Goal: Transaction & Acquisition: Purchase product/service

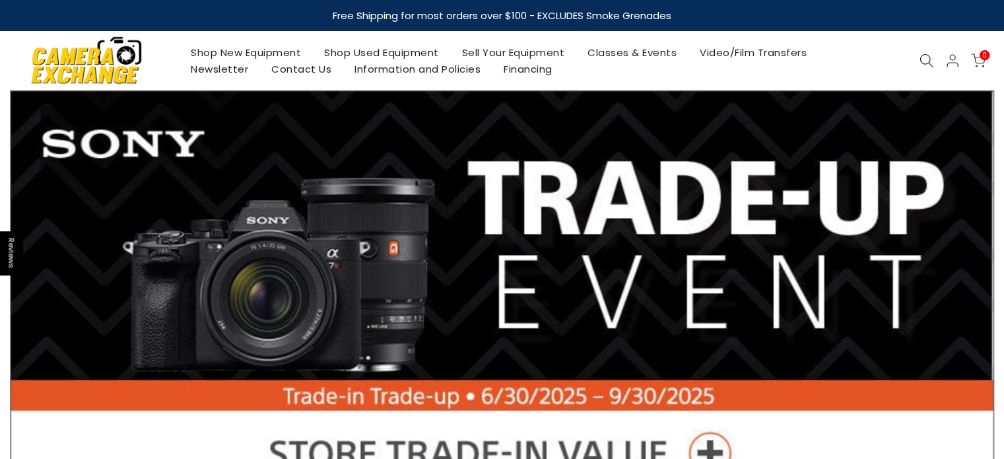
click at [924, 60] on icon at bounding box center [927, 60] width 15 height 15
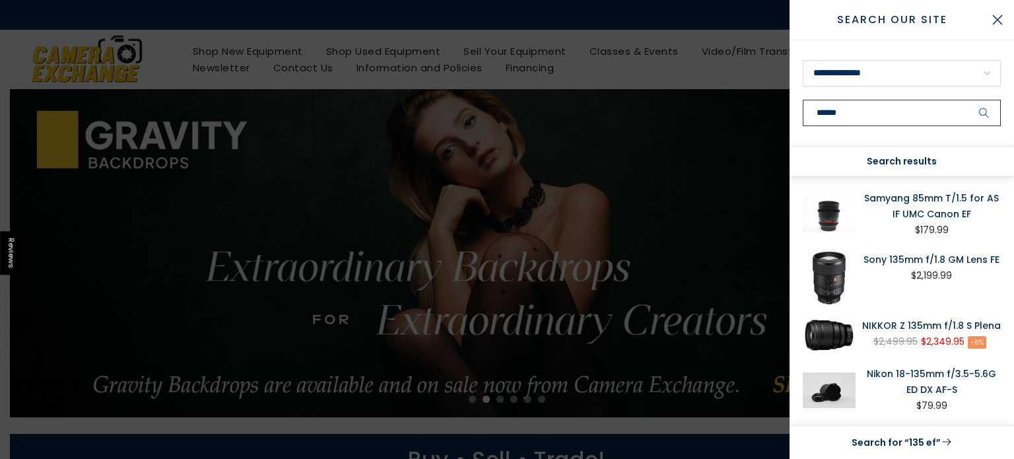
type input "******"
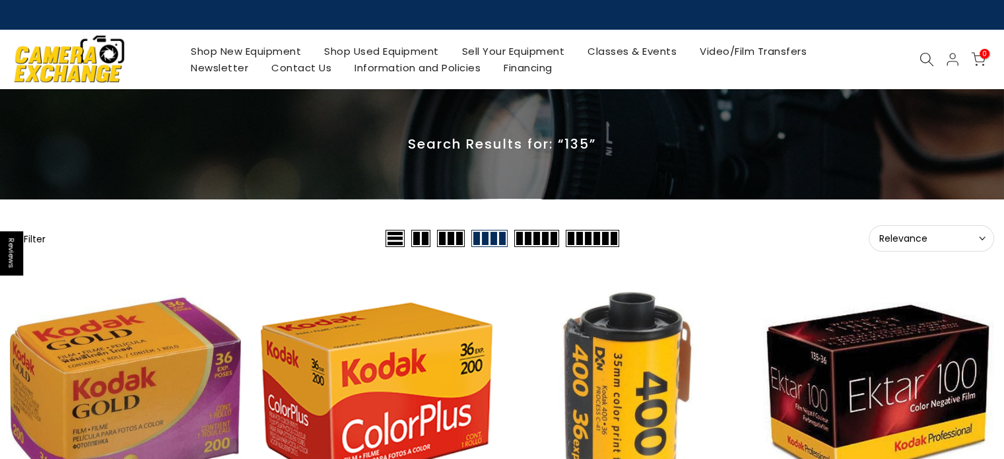
click at [920, 53] on icon at bounding box center [927, 59] width 15 height 15
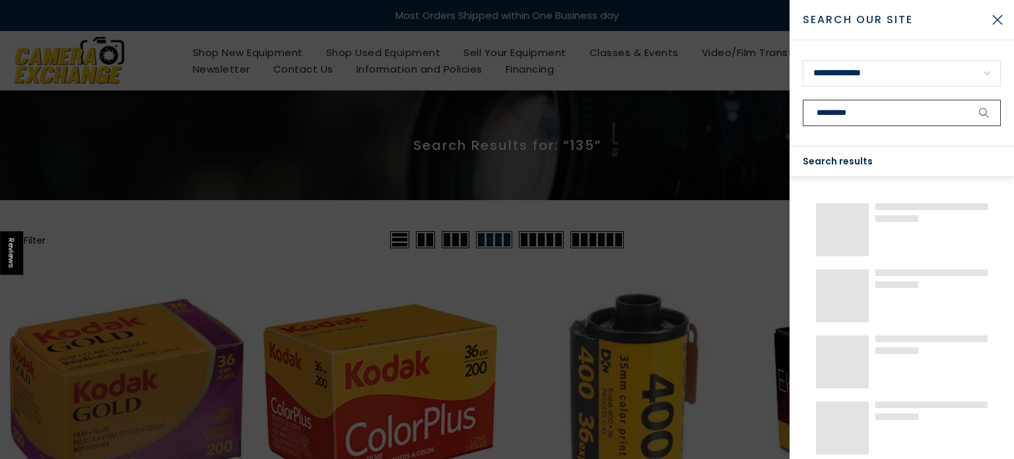
type input "*********"
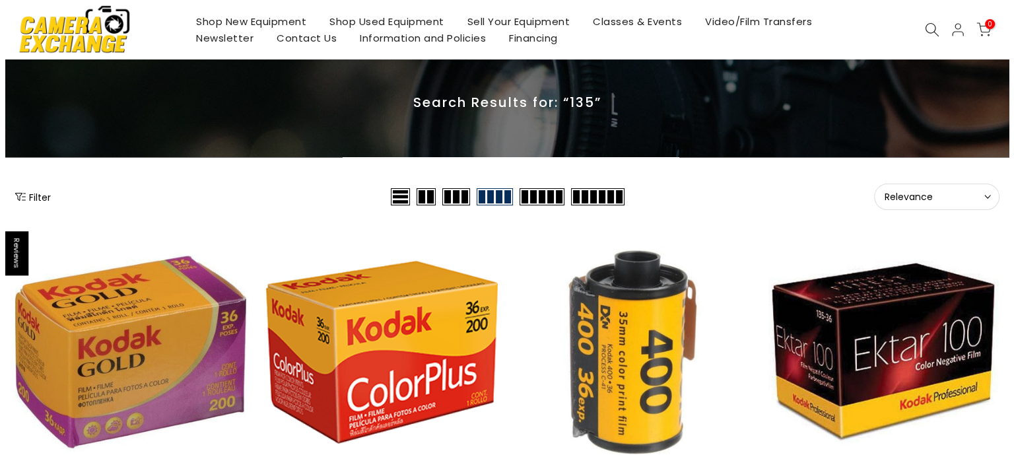
scroll to position [66, 0]
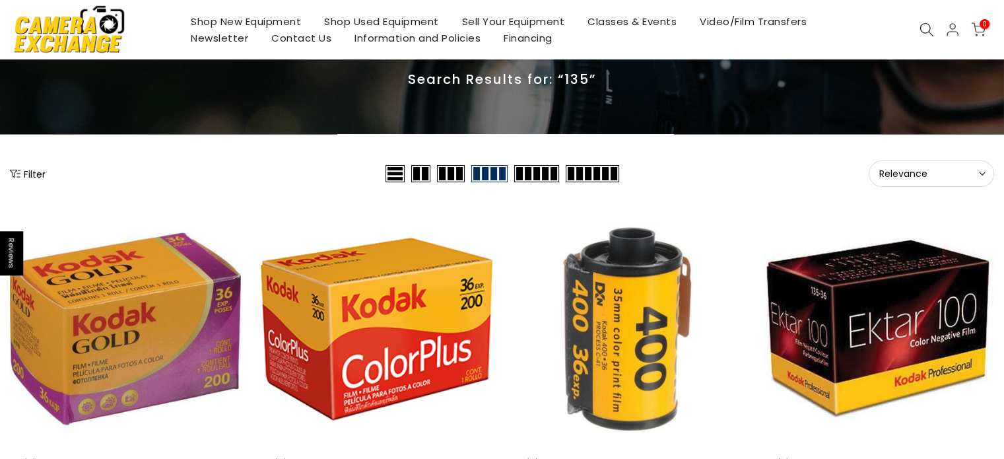
click at [24, 174] on button "Filter" at bounding box center [28, 173] width 36 height 13
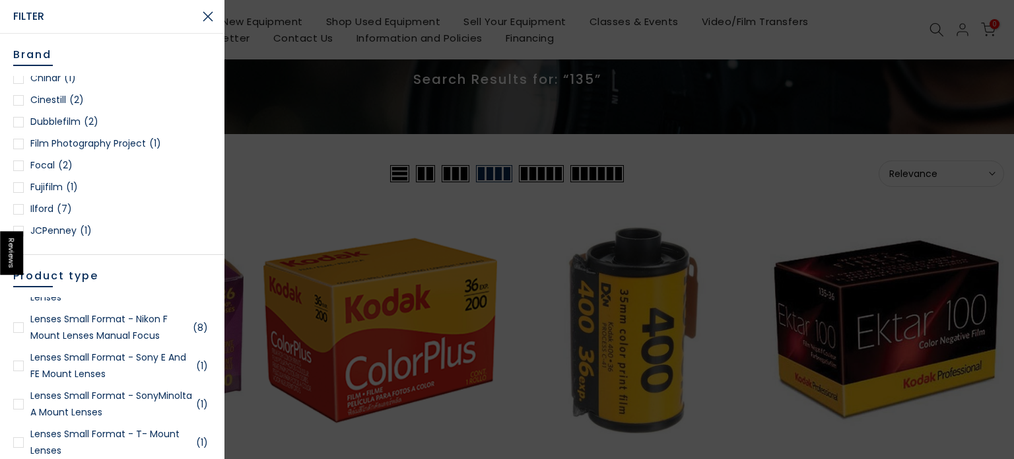
scroll to position [0, 0]
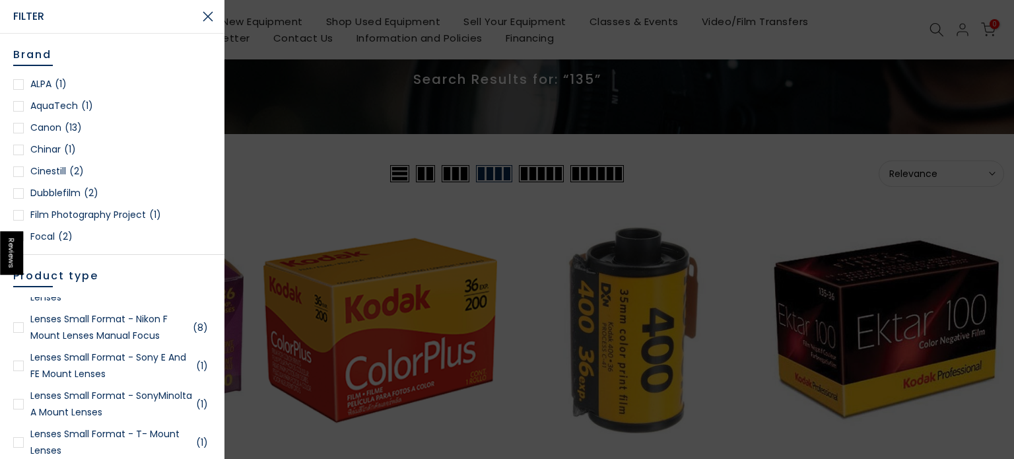
click at [47, 125] on link "Canon (13)" at bounding box center [112, 128] width 198 height 17
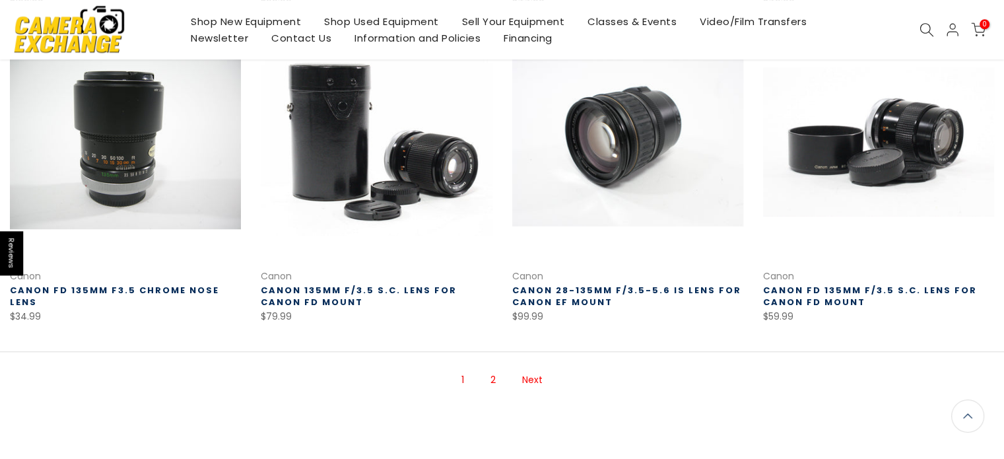
scroll to position [940, 0]
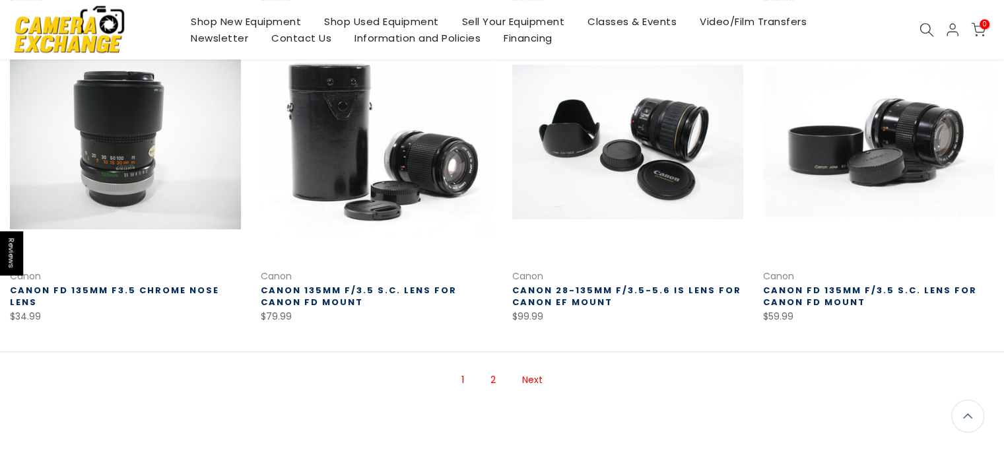
click at [491, 379] on link "2" at bounding box center [493, 379] width 18 height 23
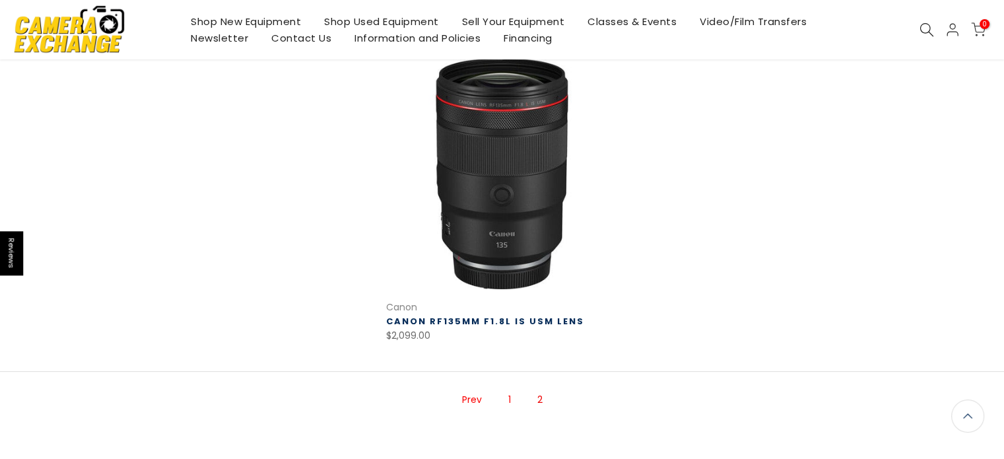
scroll to position [283, 0]
click at [508, 404] on link "1" at bounding box center [510, 401] width 16 height 23
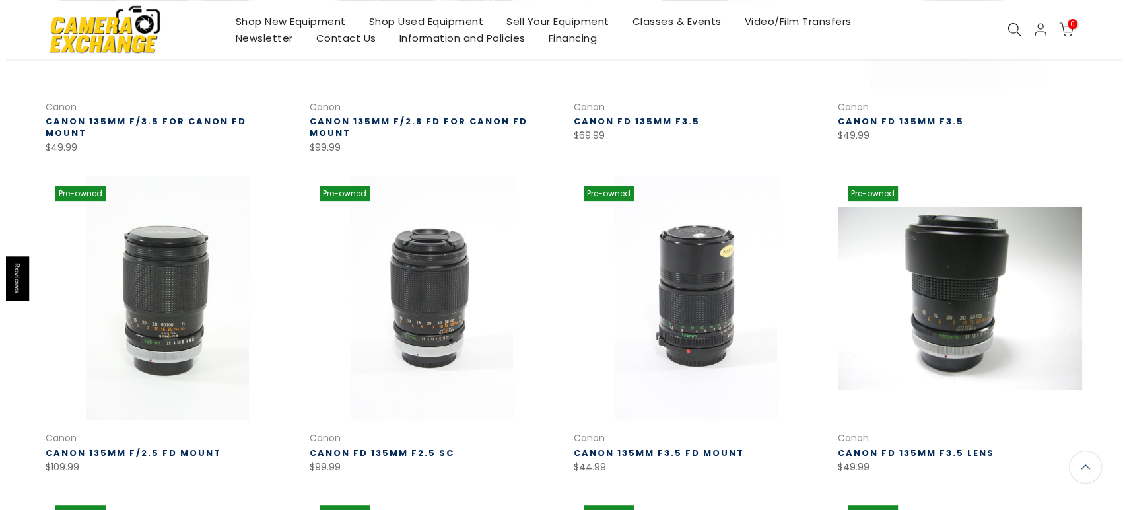
scroll to position [495, 0]
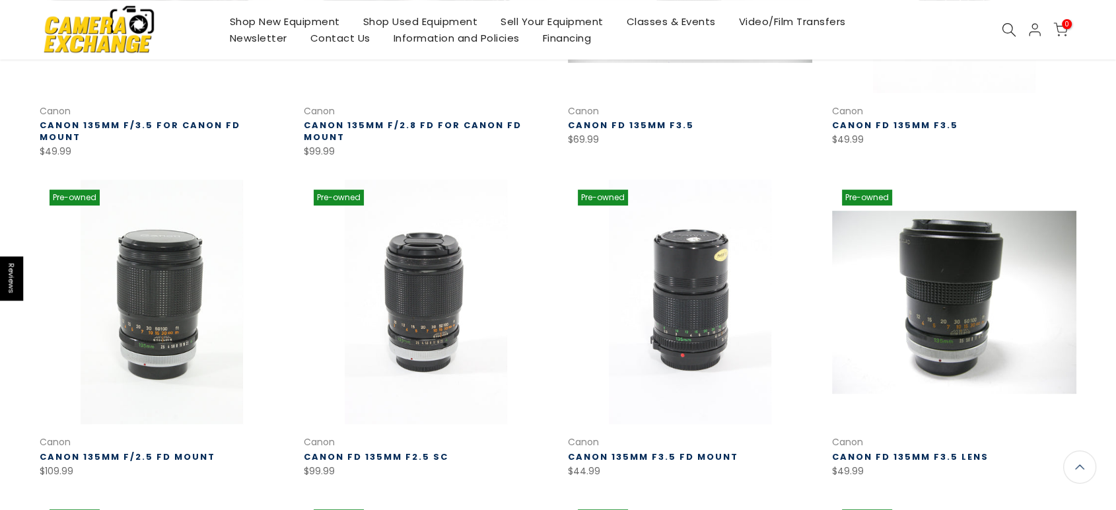
click at [1004, 20] on div "Shop New Equipment Shop Used Equipment Sell Your Equipment Classes & Events Vid…" at bounding box center [558, 29] width 1050 height 59
click at [1004, 29] on icon at bounding box center [1009, 29] width 15 height 15
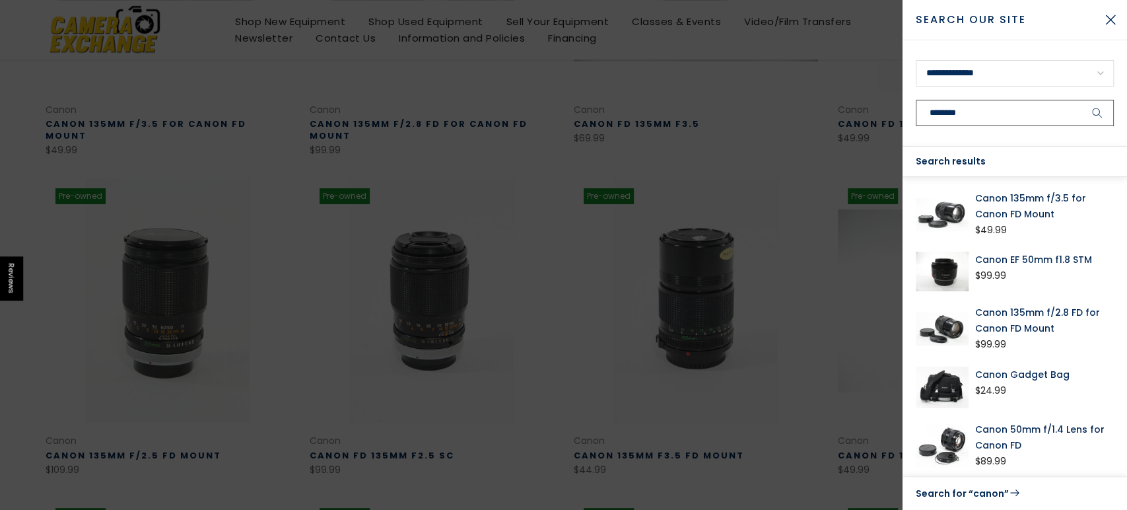
scroll to position [493, 0]
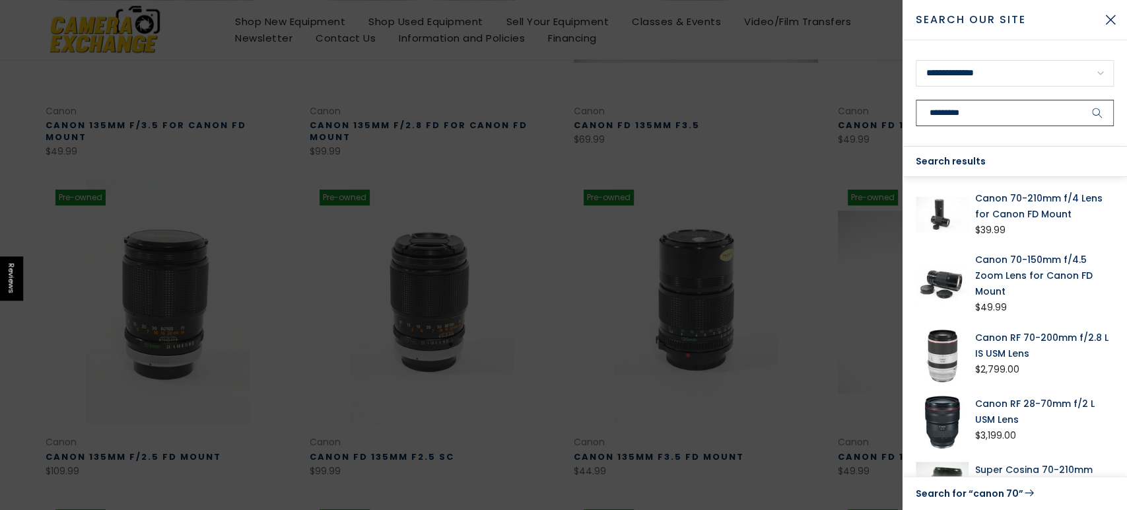
type input "********"
click at [1004, 100] on button "submit" at bounding box center [1097, 113] width 33 height 26
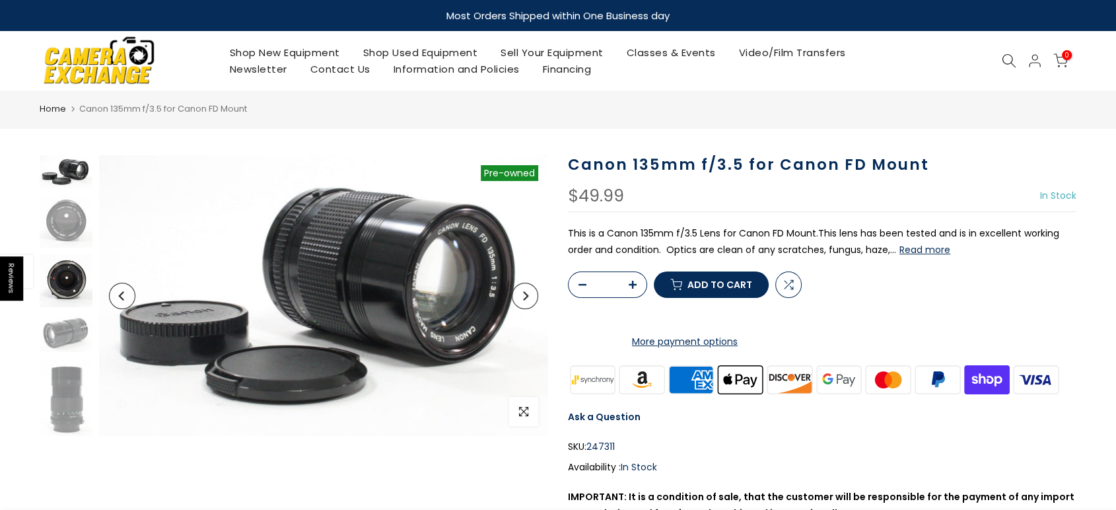
click at [81, 284] on img at bounding box center [66, 280] width 53 height 53
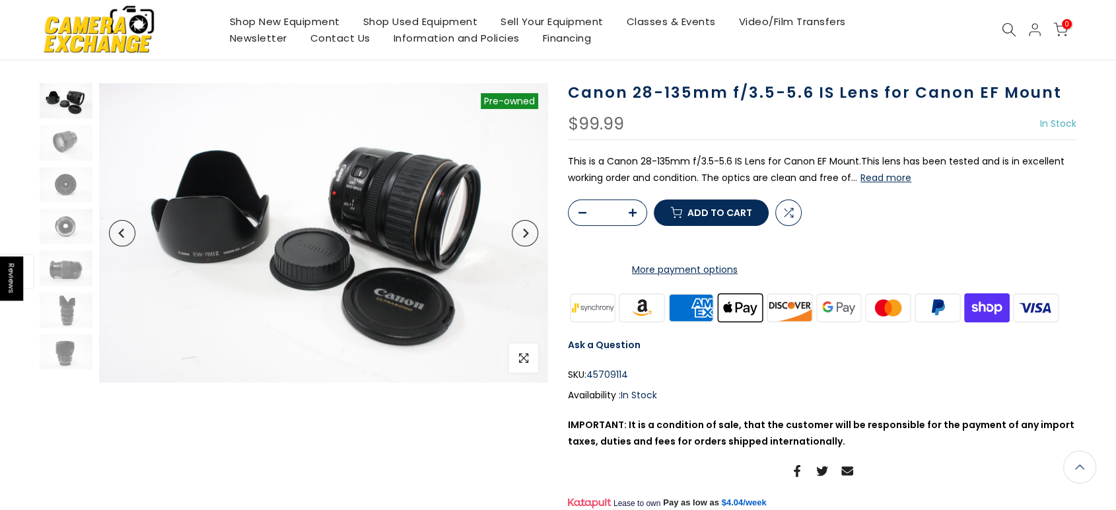
scroll to position [73, 0]
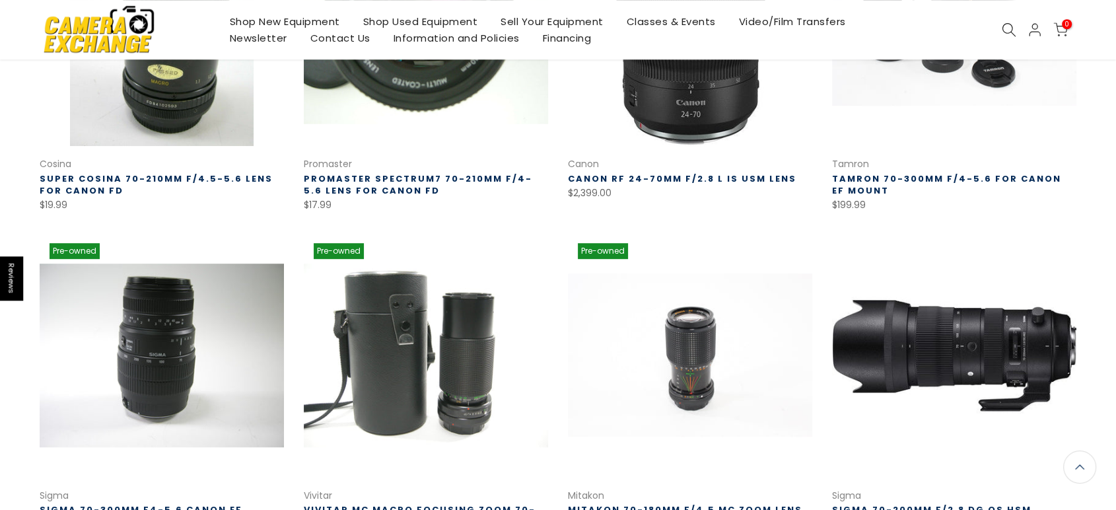
scroll to position [880, 0]
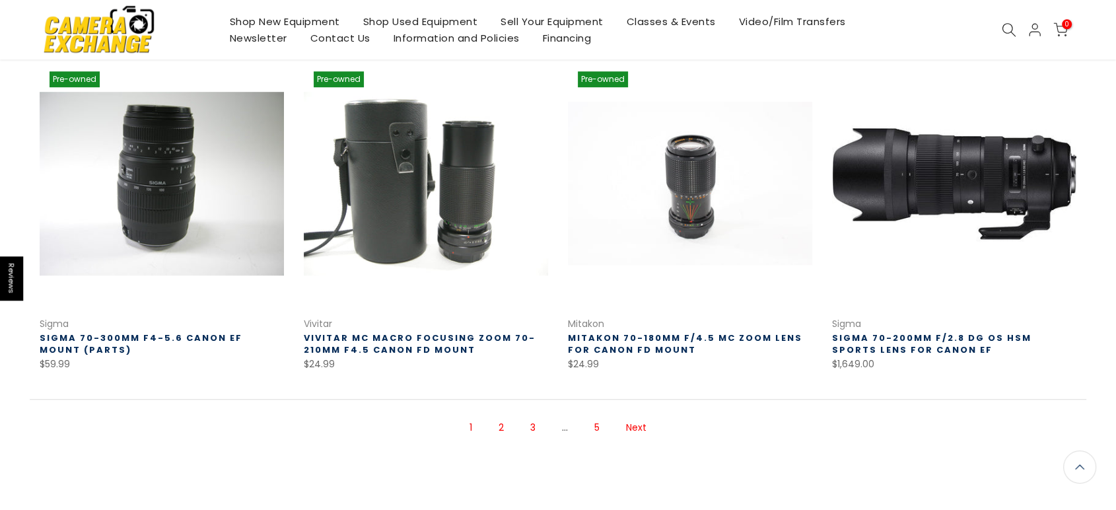
click at [501, 429] on link "2" at bounding box center [501, 427] width 18 height 23
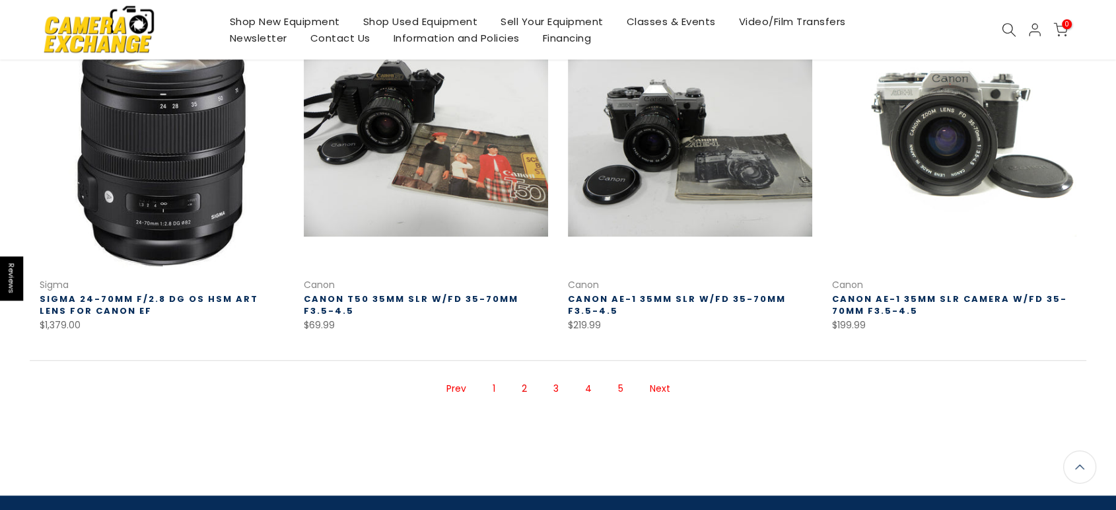
scroll to position [946, 0]
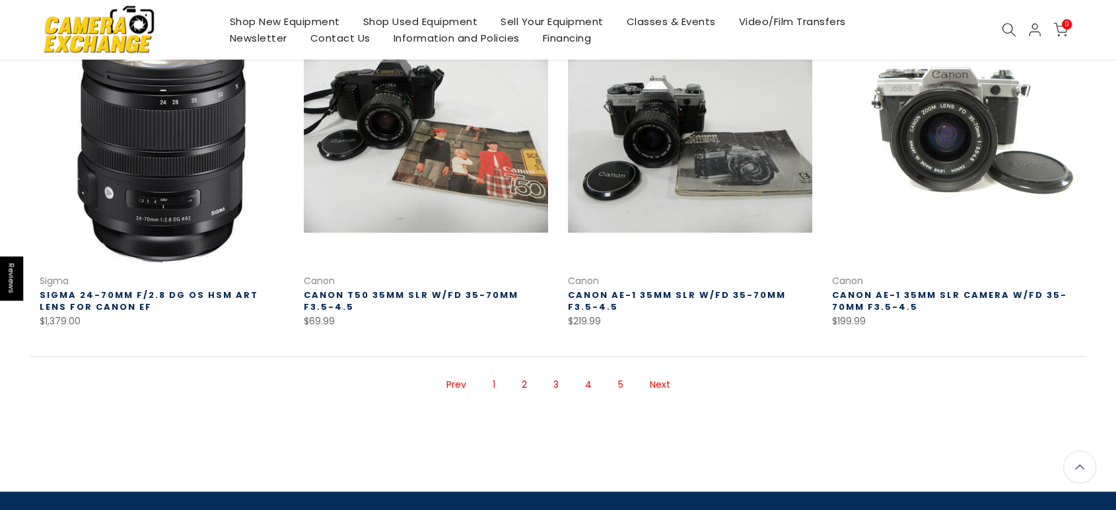
click at [559, 373] on link "3" at bounding box center [556, 384] width 18 height 23
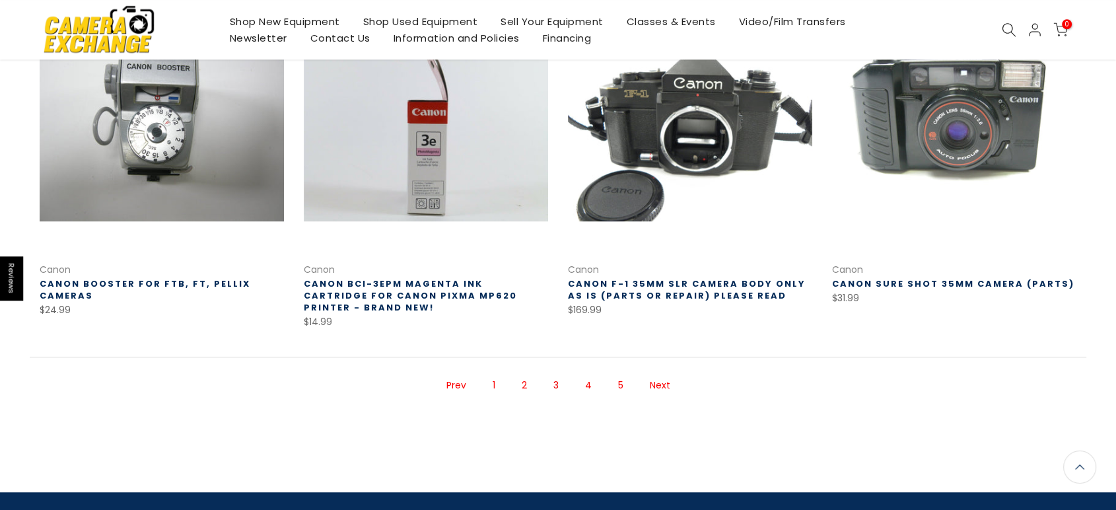
scroll to position [946, 0]
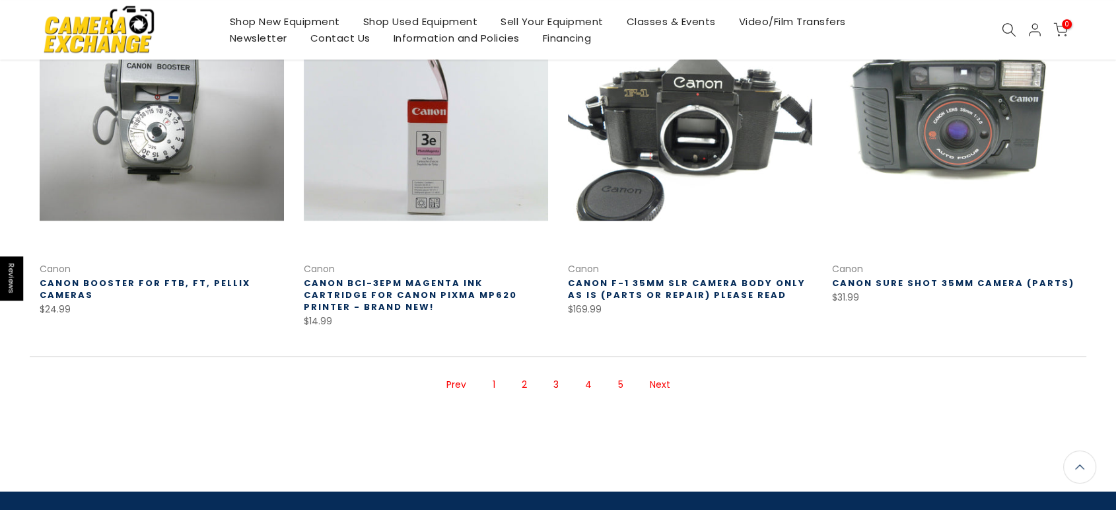
click at [590, 386] on link "4" at bounding box center [588, 384] width 20 height 23
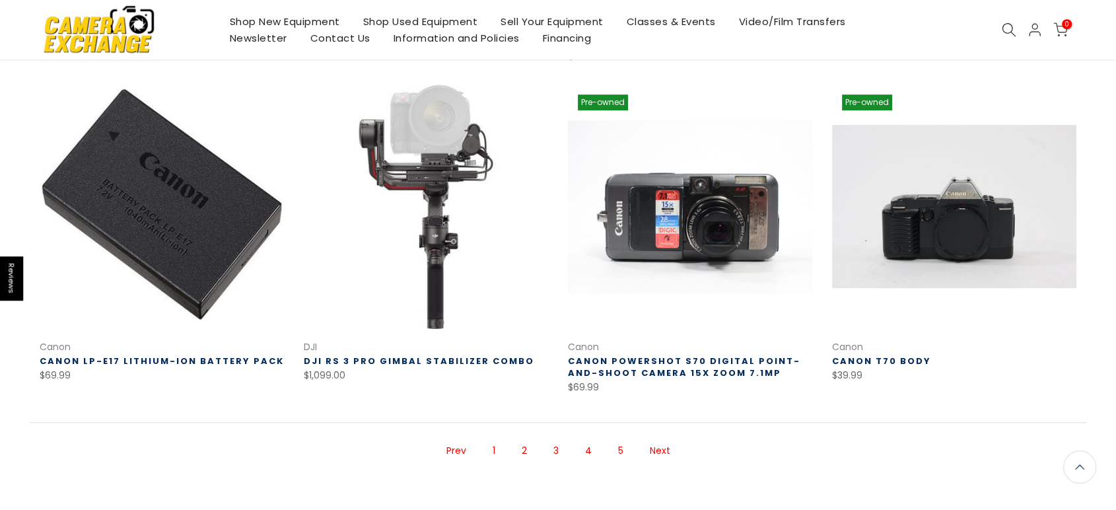
scroll to position [944, 0]
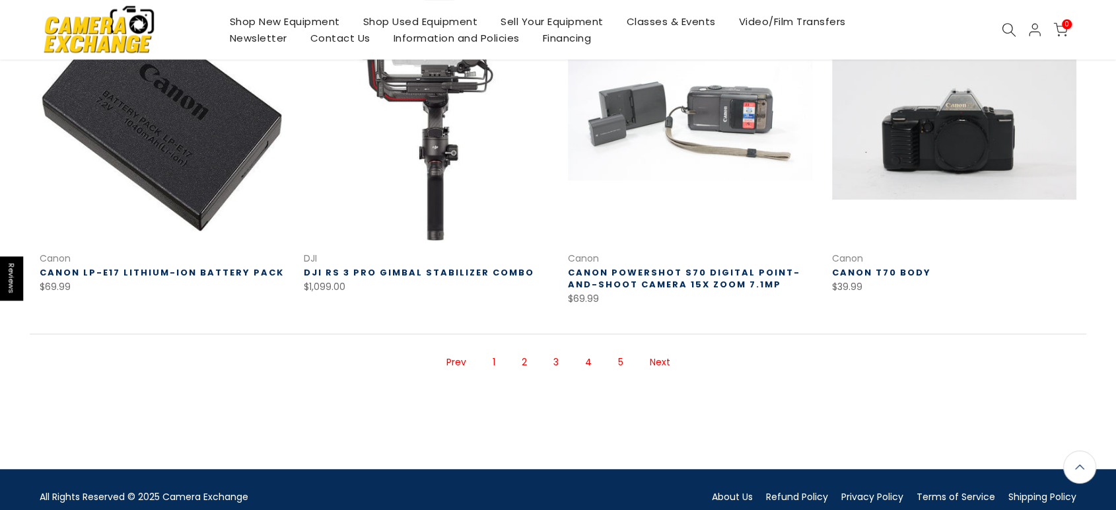
click at [617, 351] on link "5" at bounding box center [620, 362] width 18 height 23
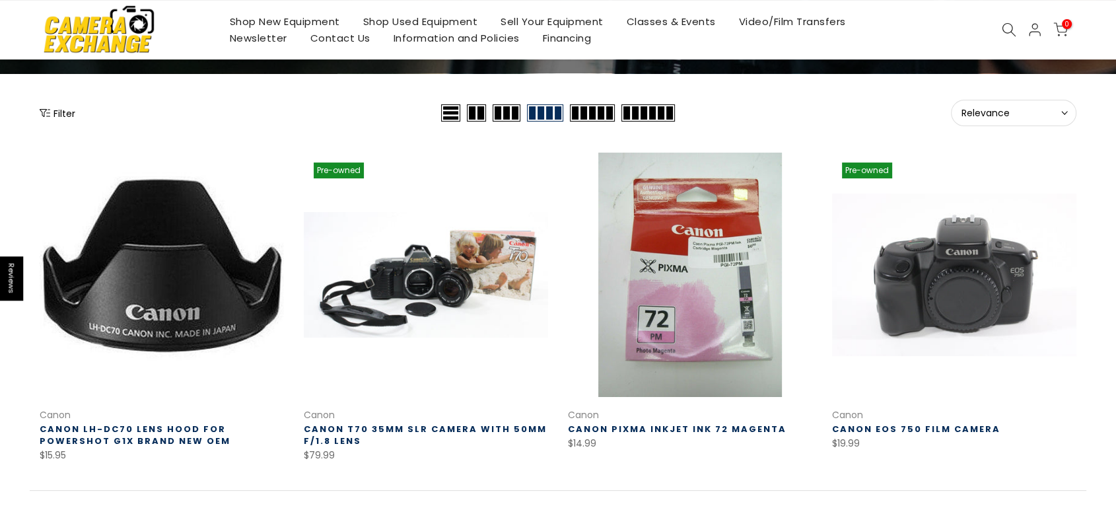
scroll to position [211, 0]
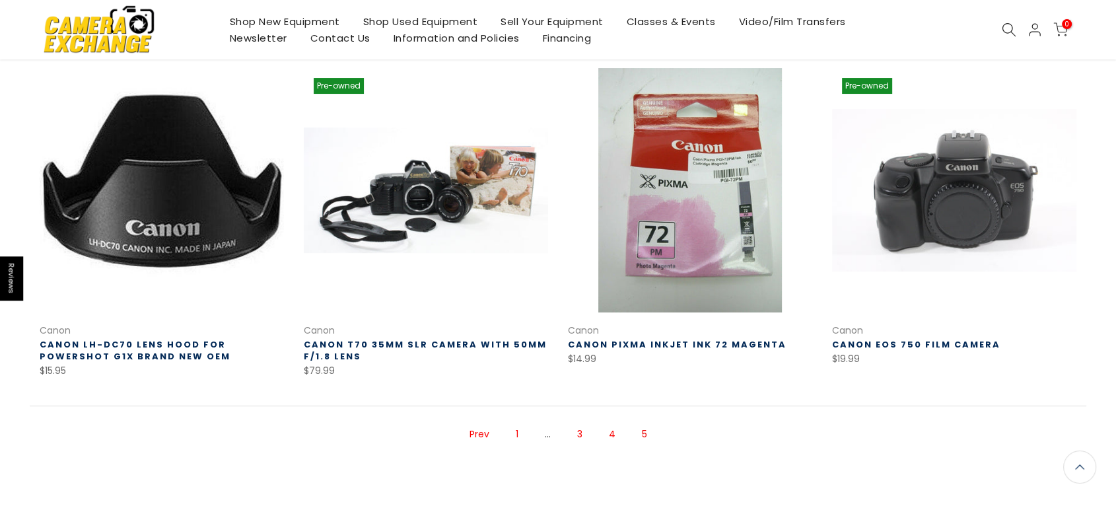
click at [519, 431] on link "1" at bounding box center [517, 434] width 16 height 23
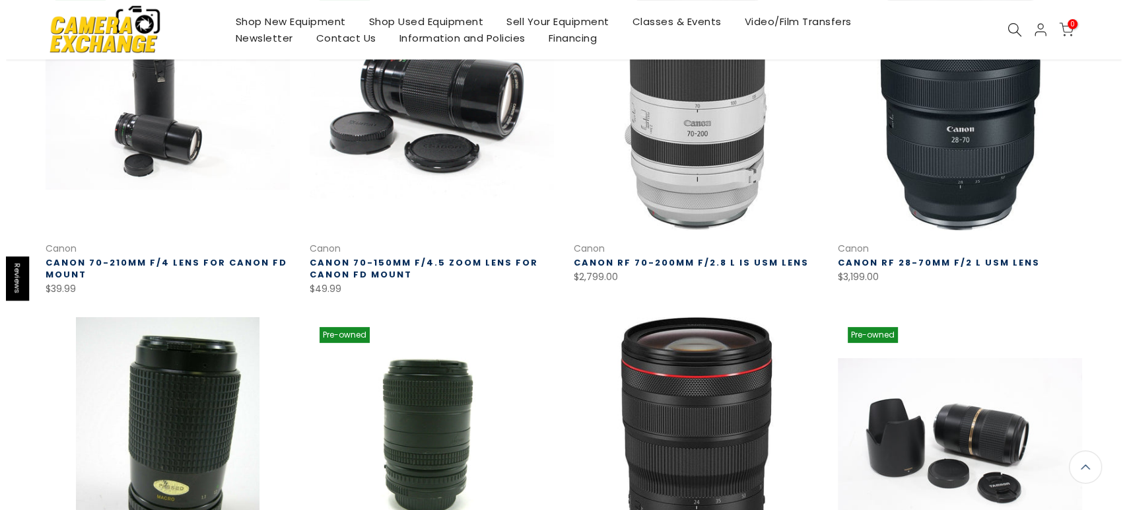
scroll to position [294, 0]
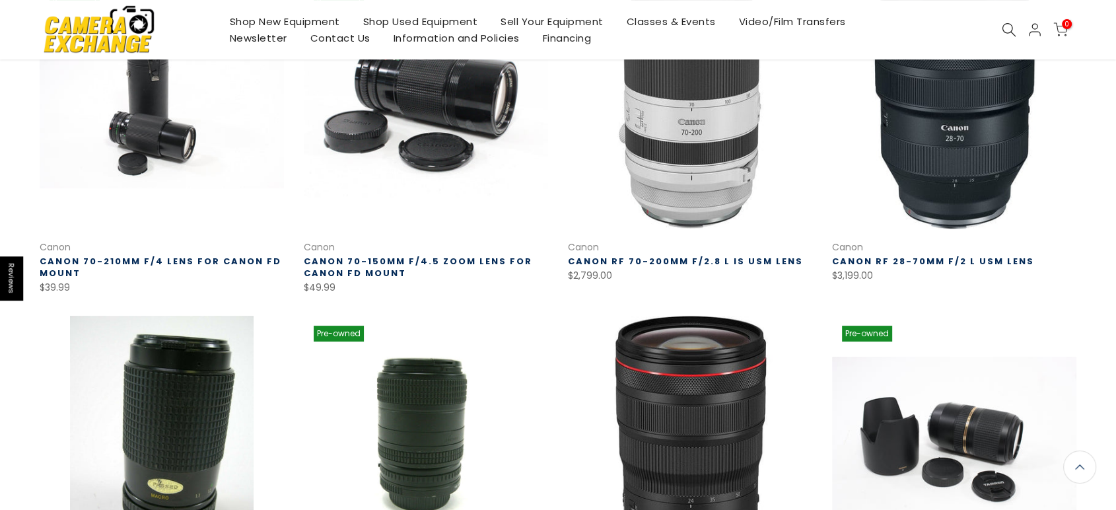
click at [1006, 30] on icon at bounding box center [1009, 29] width 15 height 15
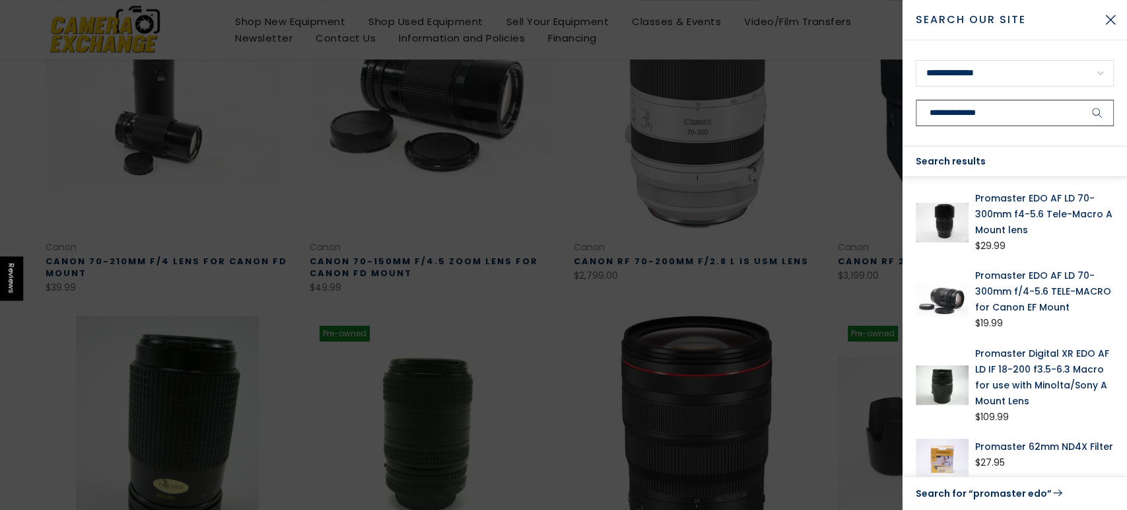
type input "**********"
click at [1066, 214] on link "Promaster EDO AF LD 70-300mm f4-5.6 Tele-Macro A Mount lens" at bounding box center [1044, 214] width 139 height 48
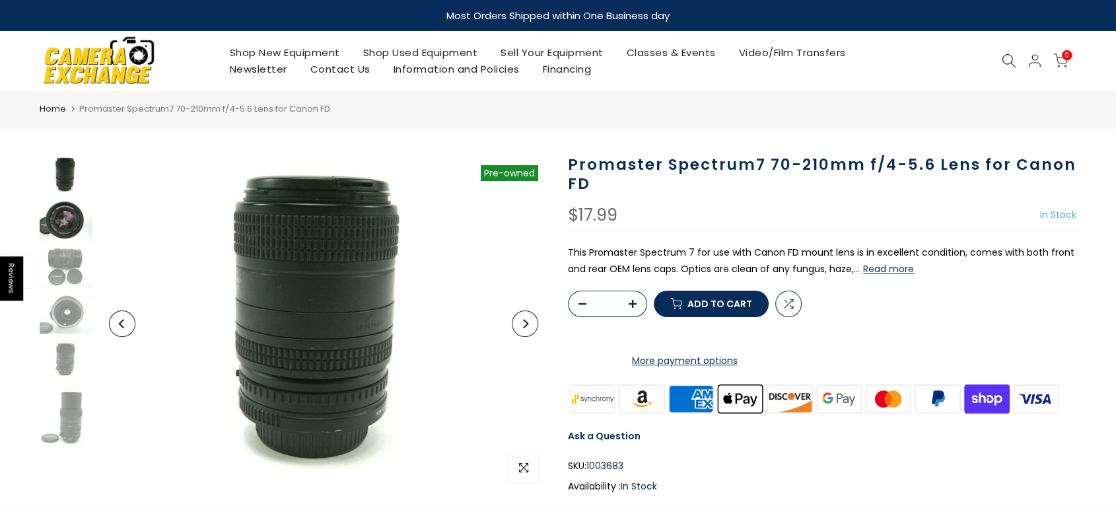
click at [71, 223] on img at bounding box center [66, 221] width 53 height 40
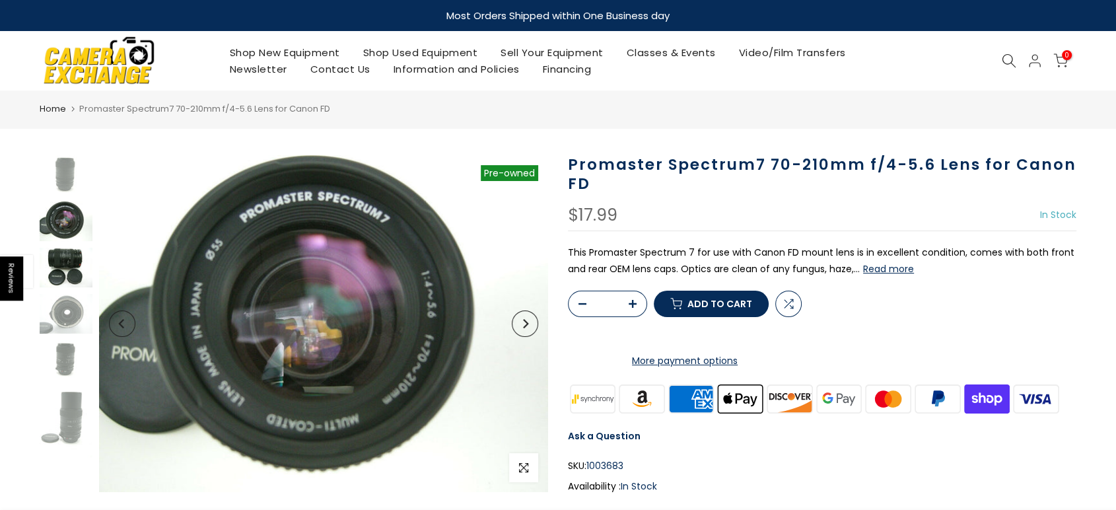
click at [62, 261] on img at bounding box center [66, 268] width 53 height 40
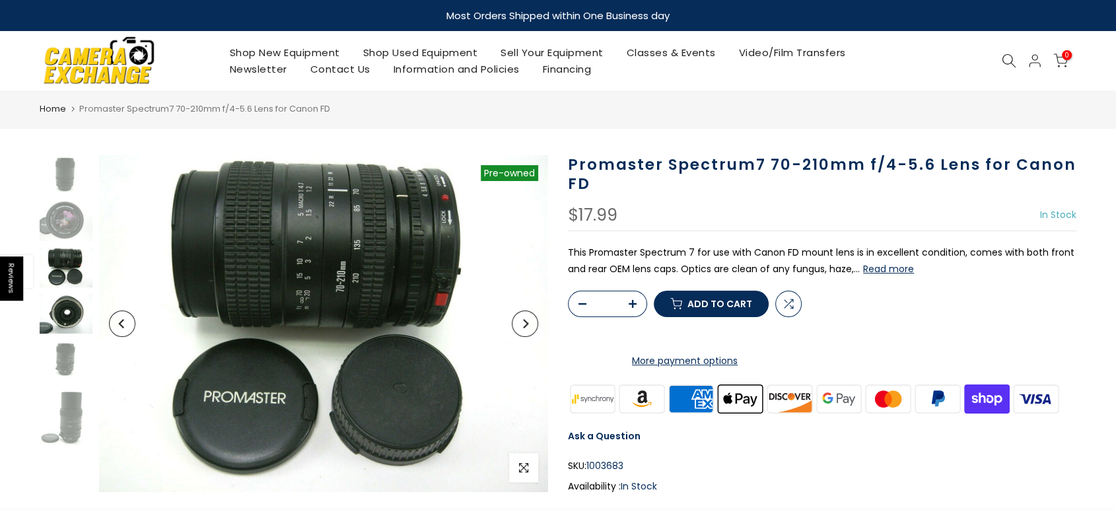
click at [63, 318] on img at bounding box center [66, 314] width 53 height 40
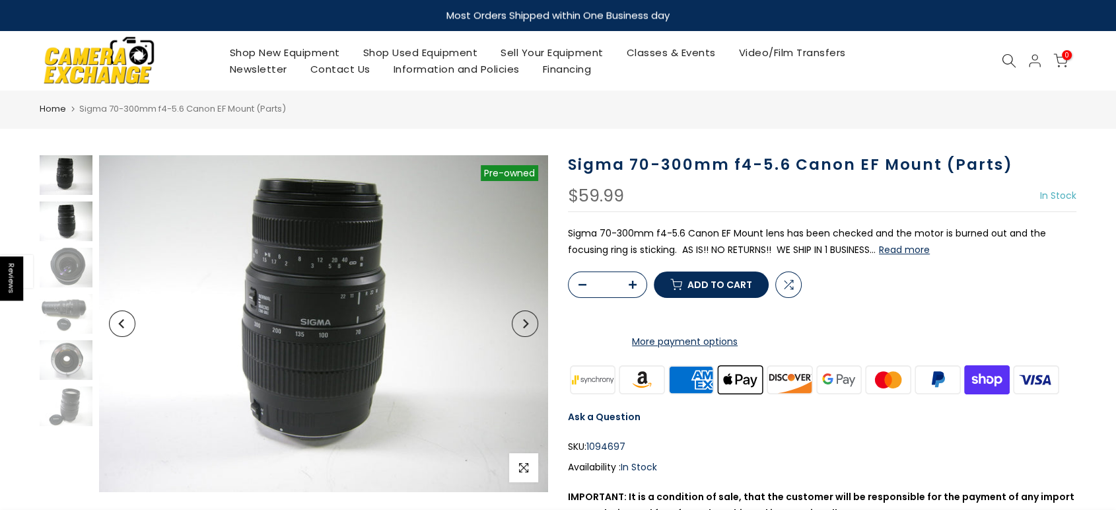
click at [63, 217] on img at bounding box center [66, 221] width 53 height 40
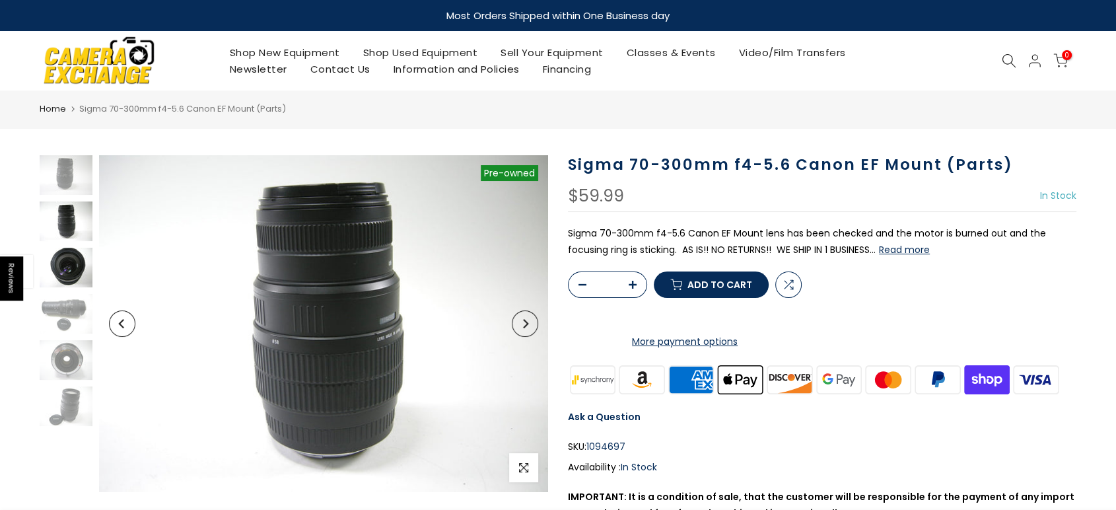
click at [67, 277] on img at bounding box center [66, 268] width 53 height 40
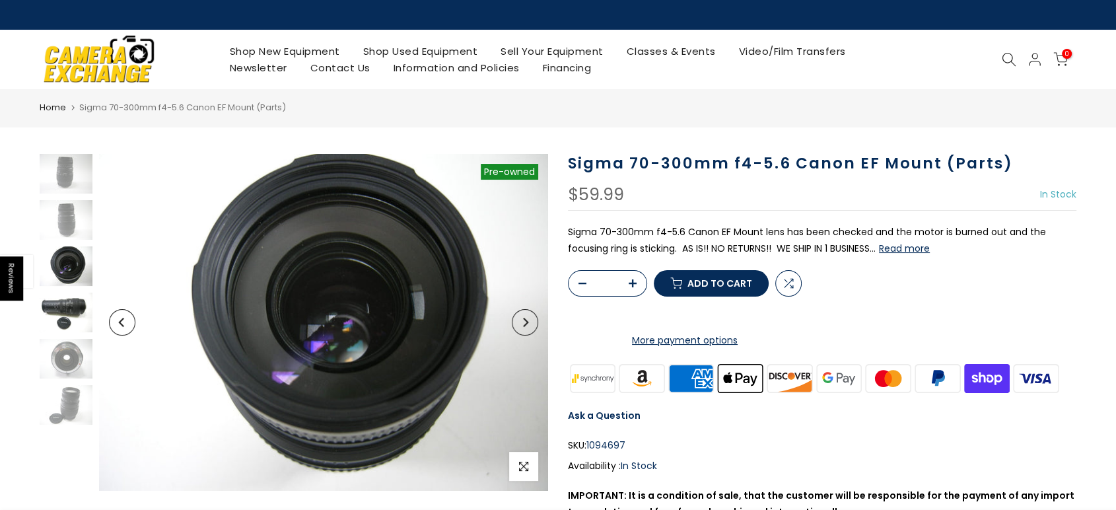
click at [68, 318] on img at bounding box center [66, 313] width 53 height 40
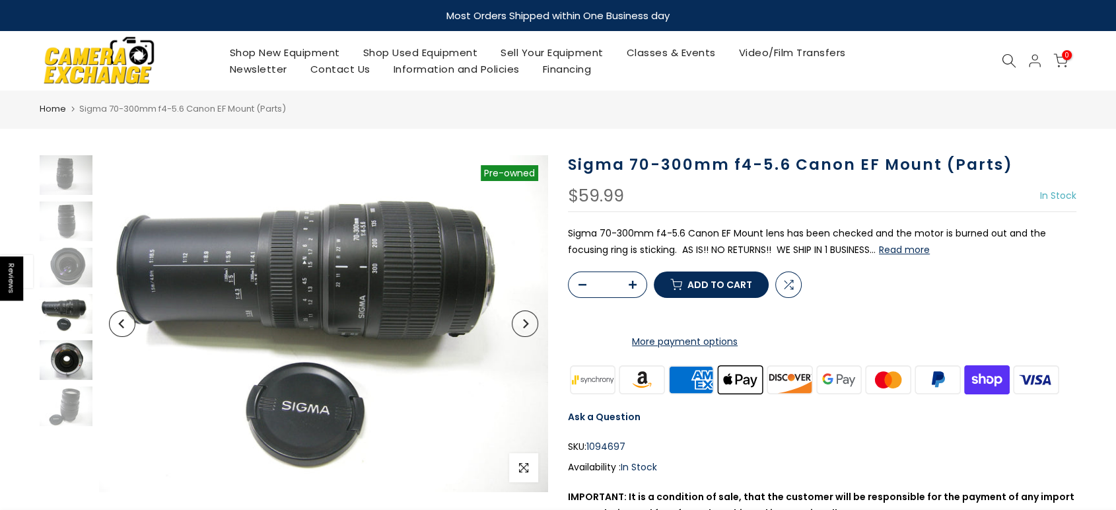
click at [65, 349] on img at bounding box center [66, 360] width 53 height 40
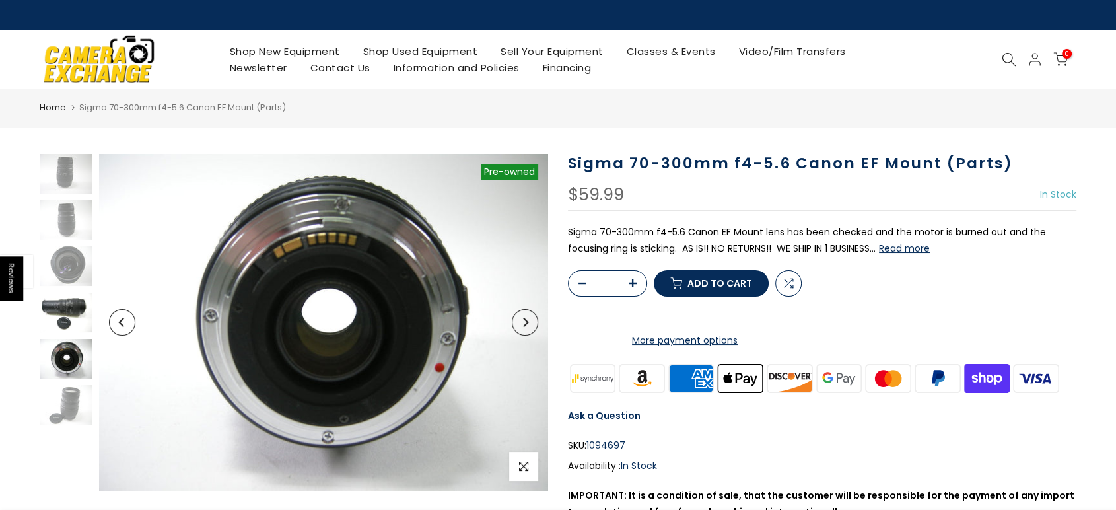
click at [79, 299] on img at bounding box center [66, 313] width 53 height 40
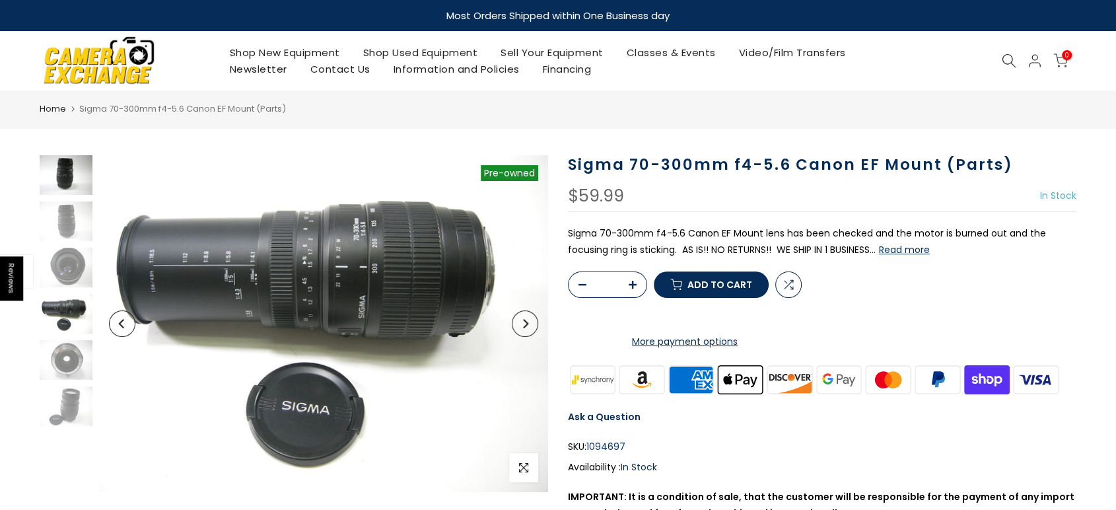
click at [64, 185] on img at bounding box center [66, 175] width 53 height 40
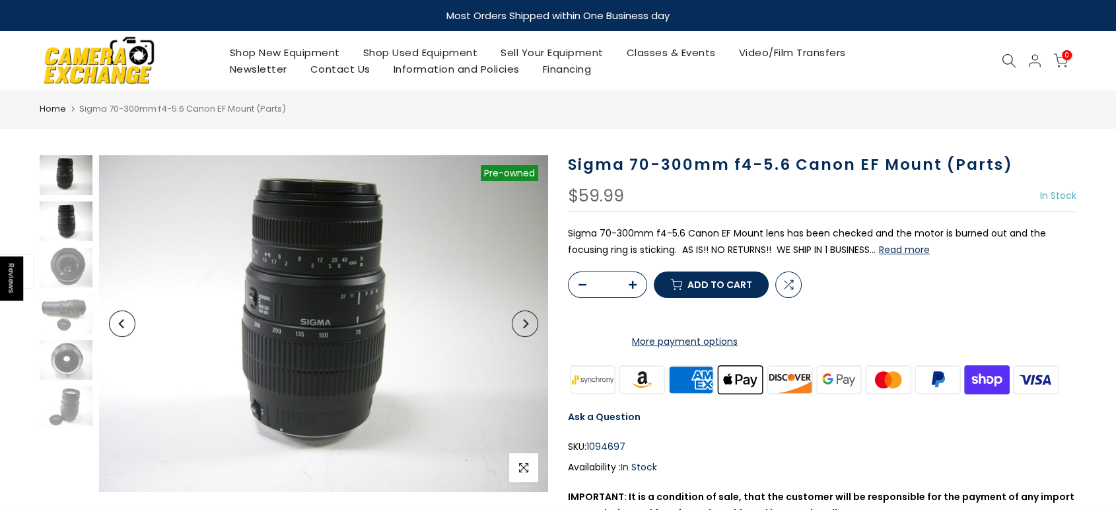
click at [65, 218] on img at bounding box center [66, 221] width 53 height 40
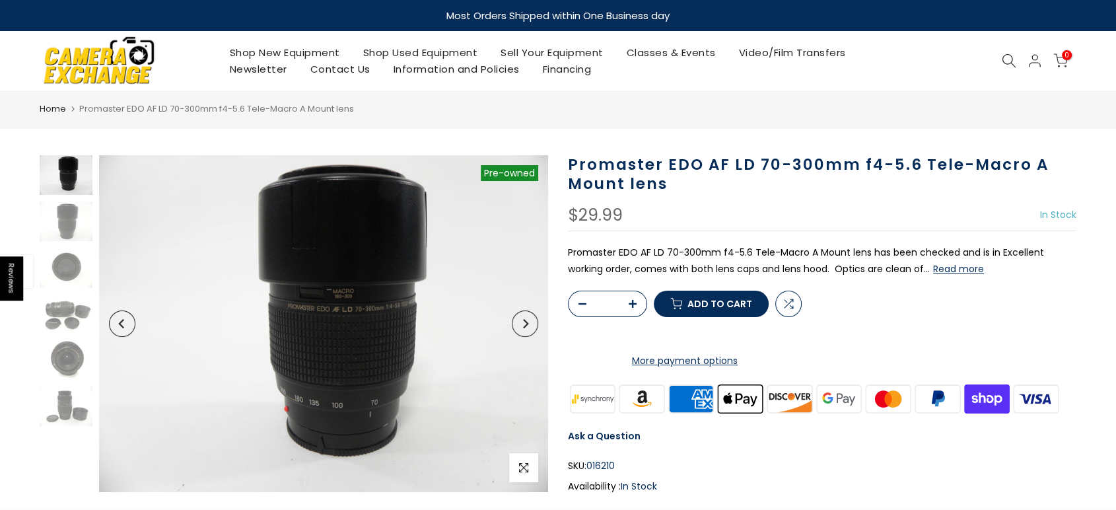
click at [526, 322] on icon "Next" at bounding box center [525, 323] width 5 height 9
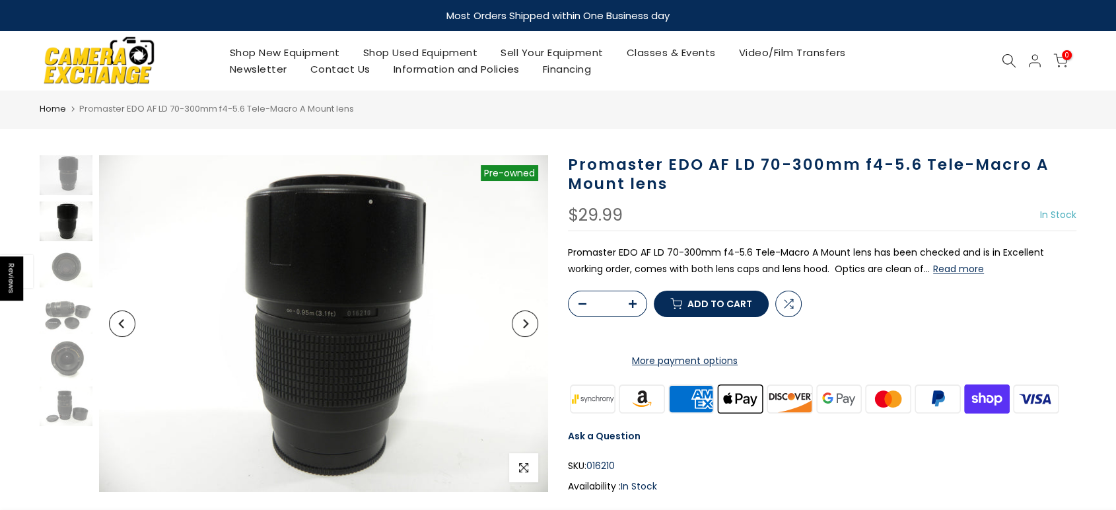
click at [526, 322] on icon "Next" at bounding box center [525, 323] width 5 height 9
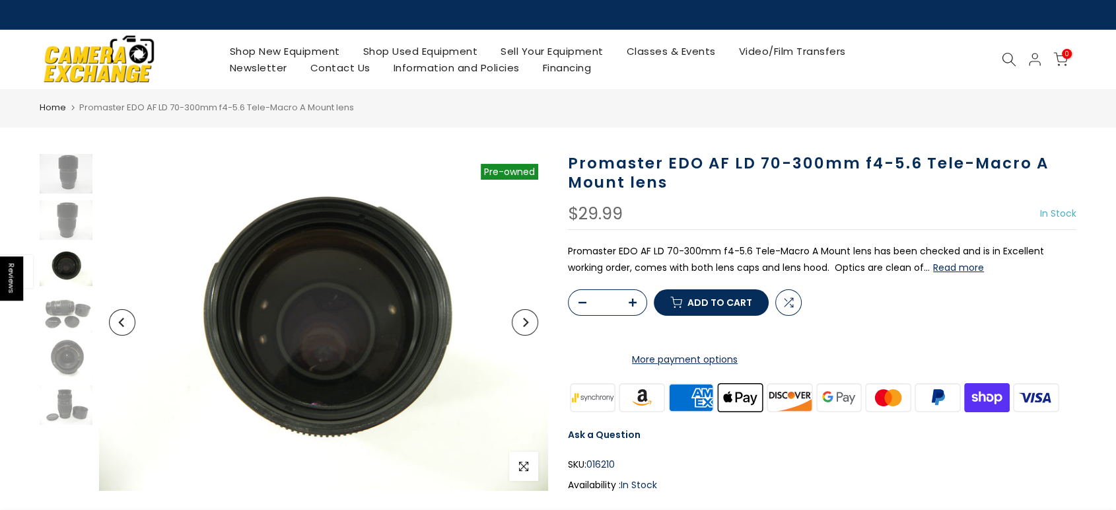
click at [526, 322] on icon "Next" at bounding box center [524, 322] width 9 height 9
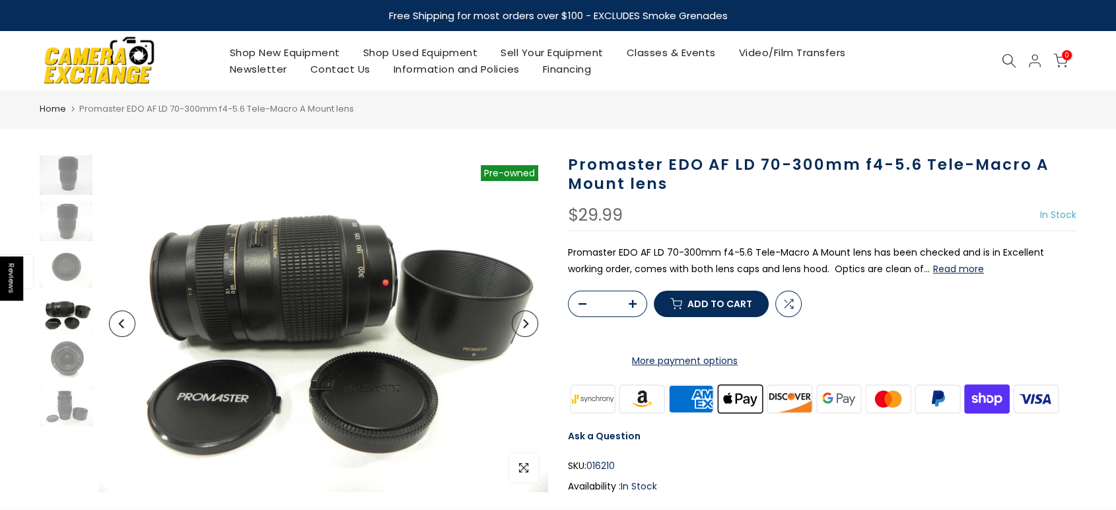
click at [526, 322] on icon "Next" at bounding box center [525, 323] width 5 height 9
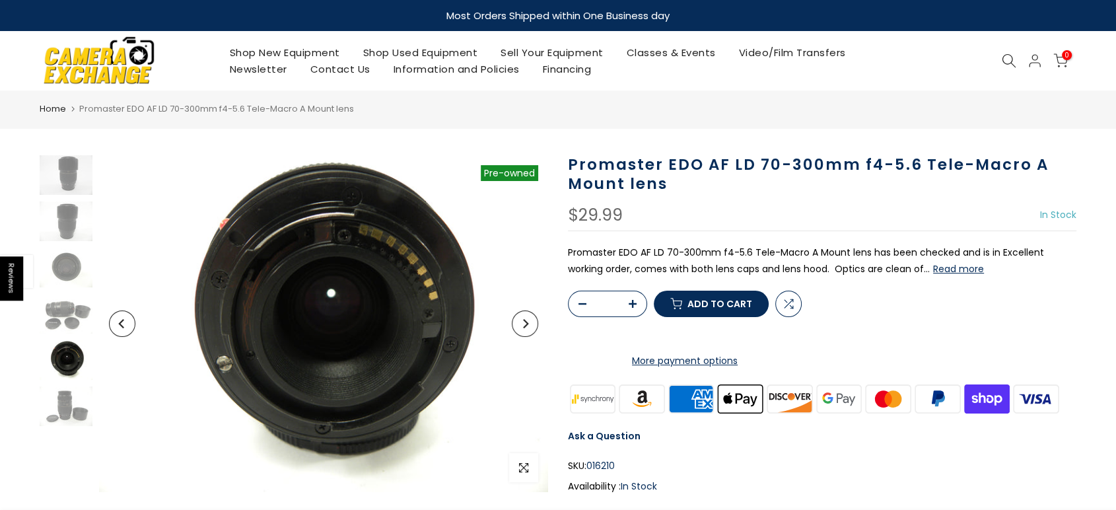
click at [526, 322] on icon "Next" at bounding box center [525, 323] width 5 height 9
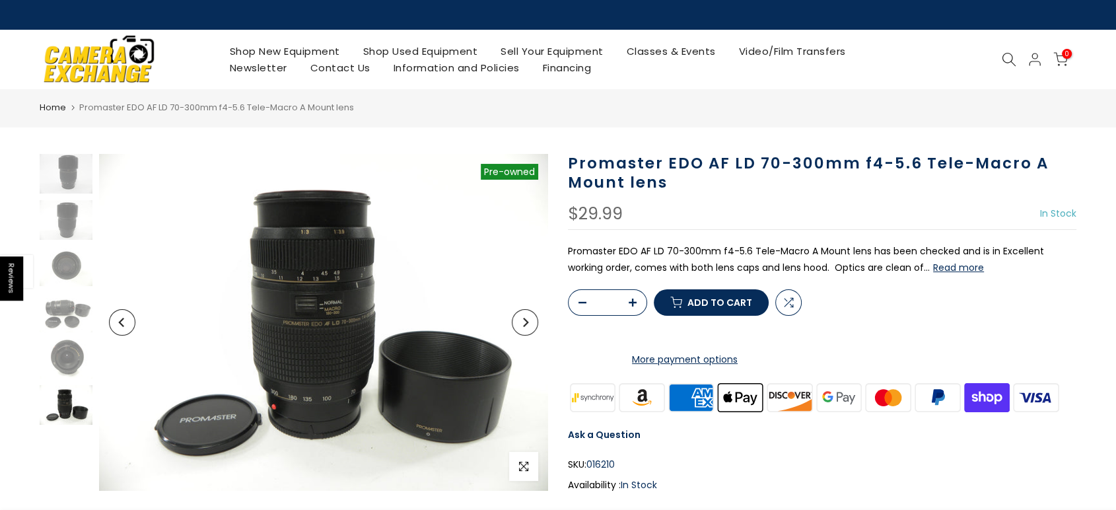
click at [526, 322] on icon "Next" at bounding box center [524, 322] width 9 height 9
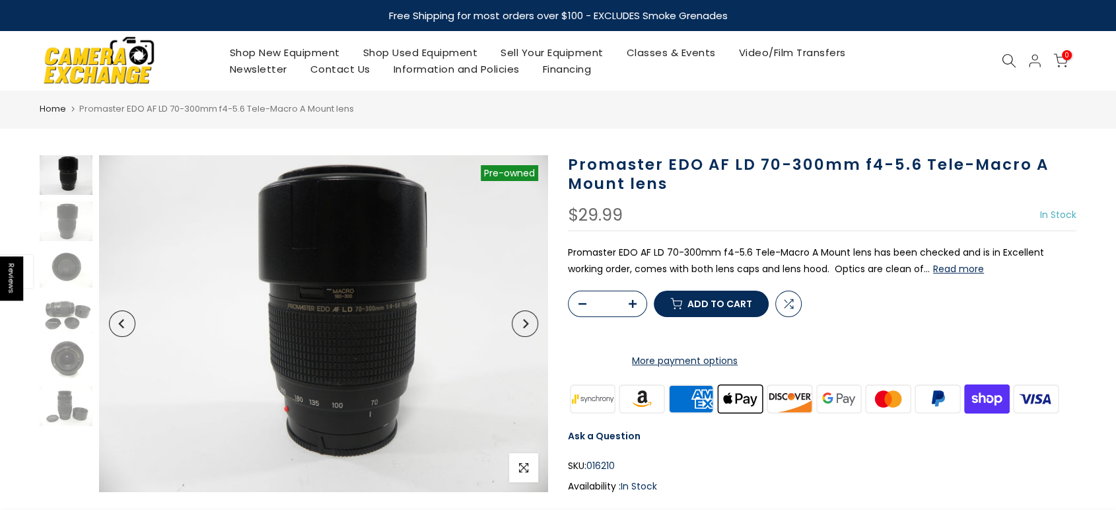
click at [530, 320] on button "Next" at bounding box center [525, 323] width 26 height 26
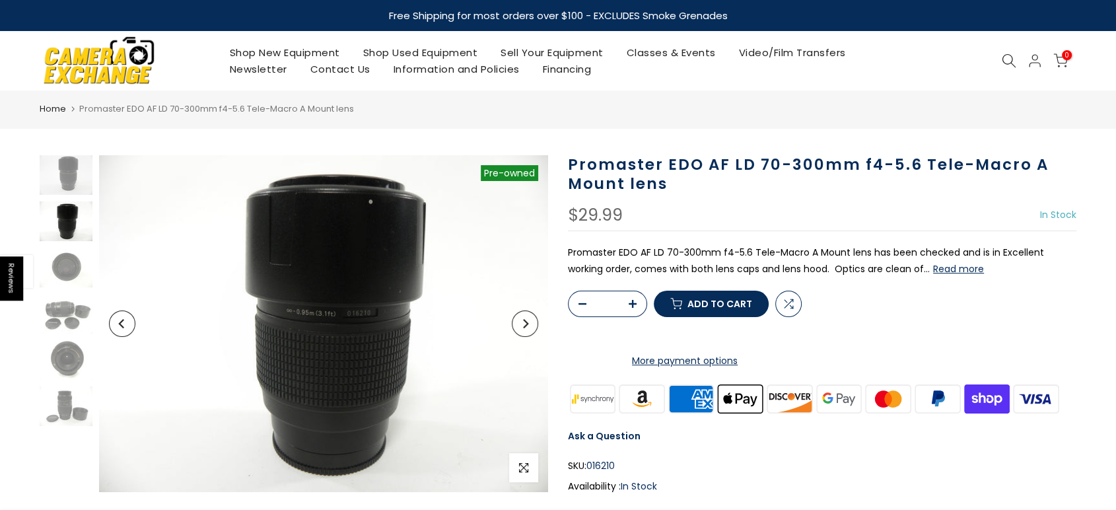
click at [530, 320] on button "Next" at bounding box center [525, 323] width 26 height 26
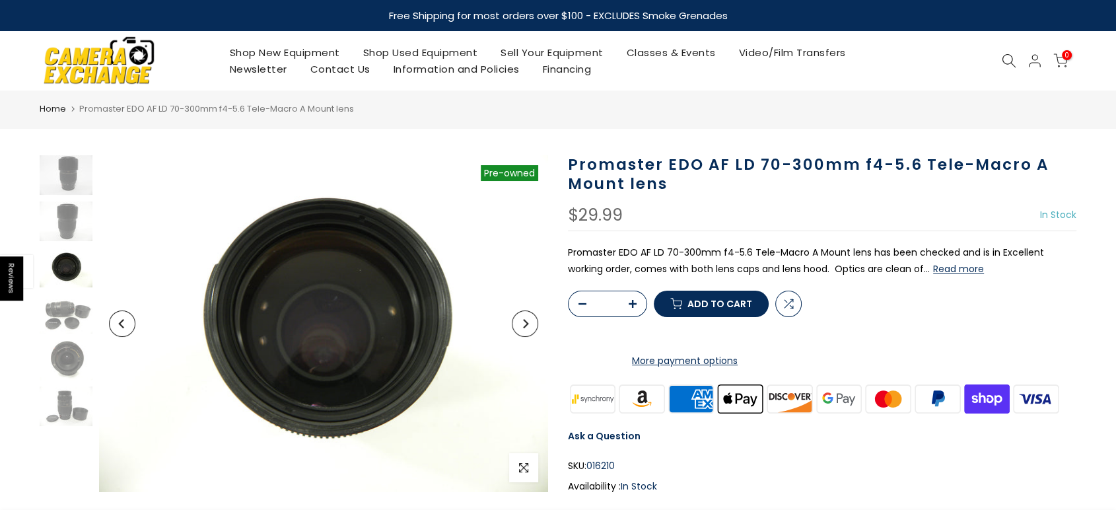
click at [530, 320] on button "Next" at bounding box center [525, 323] width 26 height 26
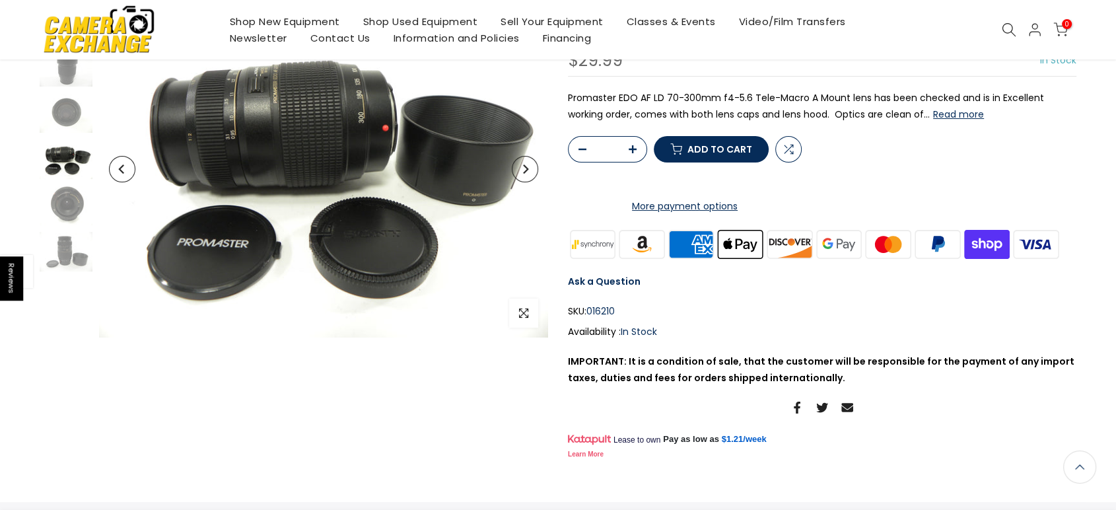
scroll to position [1, 0]
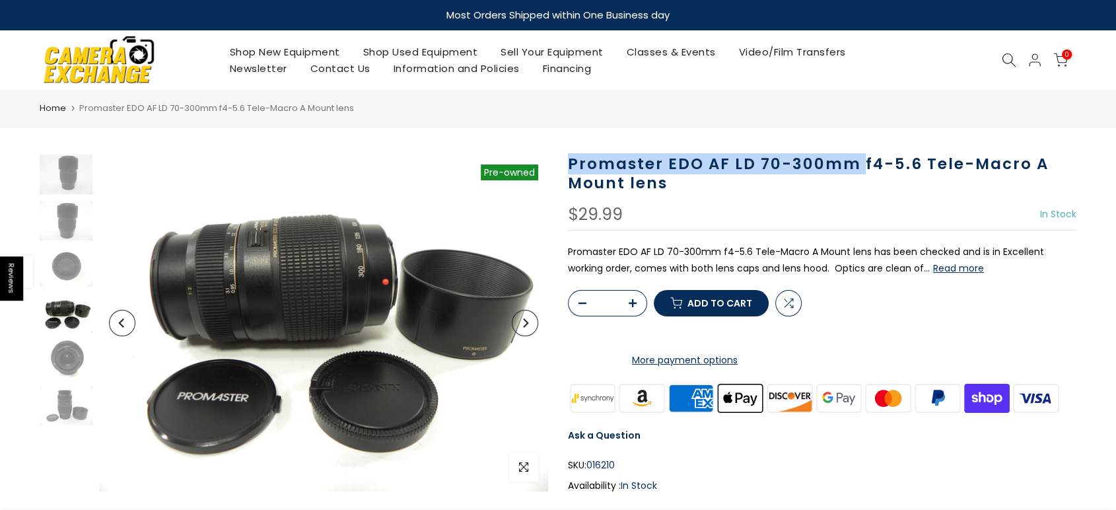
drag, startPoint x: 569, startPoint y: 160, endPoint x: 860, endPoint y: 147, distance: 291.5
copy h1 "Promaster EDO AF LD 70-300mm"
